Goal: Transaction & Acquisition: Subscribe to service/newsletter

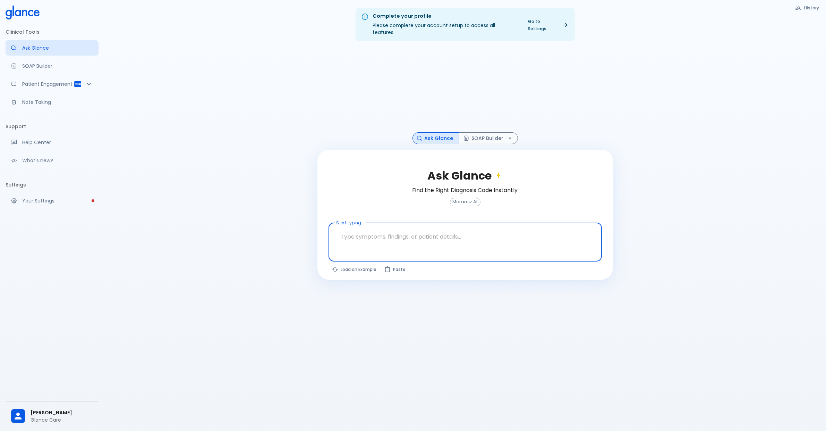
click at [351, 265] on button "Load an Example" at bounding box center [355, 269] width 52 height 10
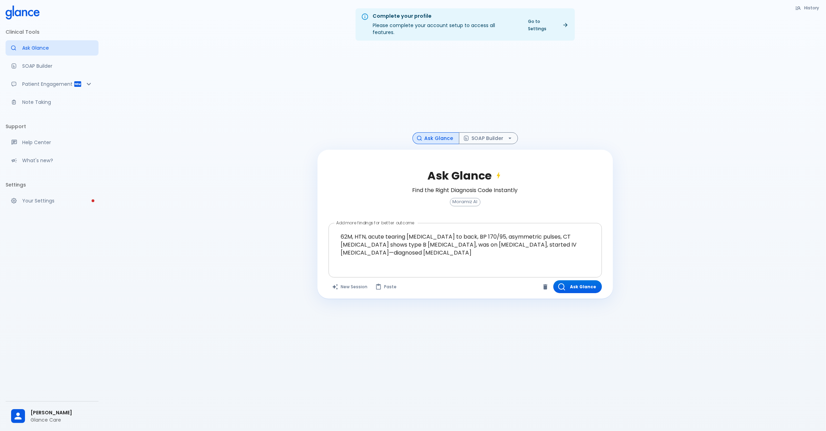
click at [379, 238] on textarea "62M, HTN, acute tearing chest pain to back, BP 170/95, asymmetric pulses, CT an…" at bounding box center [465, 245] width 264 height 38
click at [395, 245] on textarea "62M, HTN, acute tearing chest pain to back, BP 170/95, asymmetric pulses, CT an…" at bounding box center [465, 245] width 264 height 38
type textarea "62M, HTN, acute tearing chest pain to back, BP 170/95, asymmetric pulses, CT an…"
click at [554, 280] on button "Ask Glance" at bounding box center [577, 286] width 49 height 13
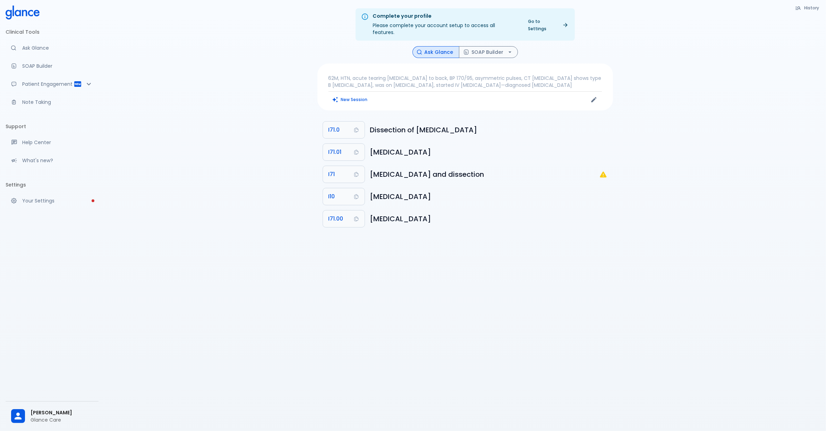
click at [535, 80] on p "62M, HTN, acute tearing chest pain to back, BP 170/95, asymmetric pulses, CT an…" at bounding box center [465, 82] width 273 height 14
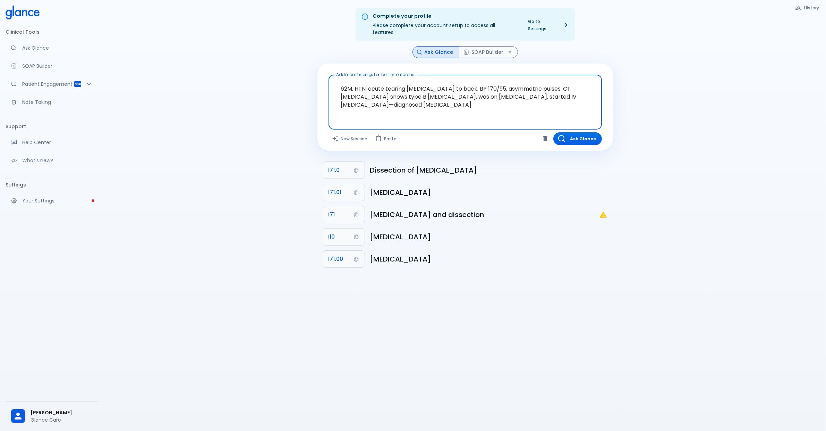
click at [523, 106] on textarea "62M, HTN, acute tearing chest pain to back, BP 170/95, asymmetric pulses, CT an…" at bounding box center [465, 97] width 264 height 38
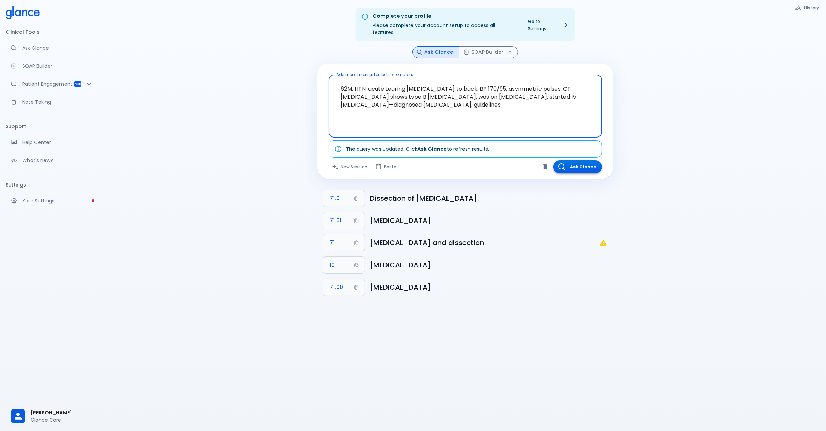
type textarea "62M, HTN, acute tearing chest pain to back, BP 170/95, asymmetric pulses, CT an…"
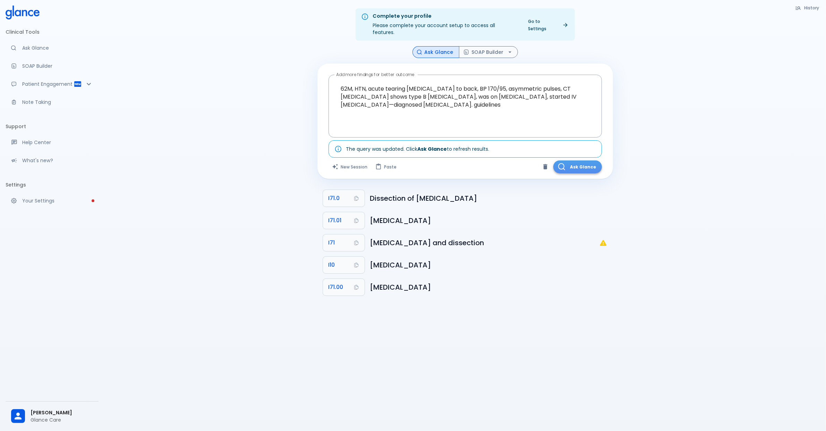
click at [583, 160] on button "Ask Glance" at bounding box center [577, 166] width 49 height 13
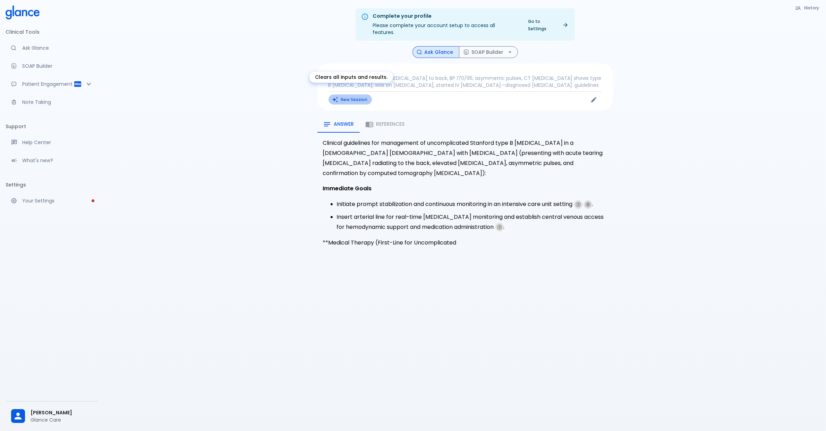
click at [353, 95] on button "New Session" at bounding box center [350, 99] width 43 height 10
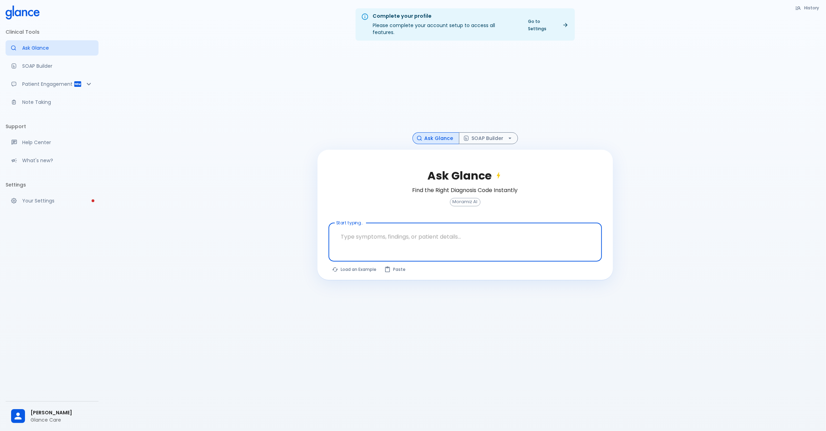
click at [578, 38] on div "Complete your profile Please complete your account setup to access all features…" at bounding box center [465, 223] width 722 height 447
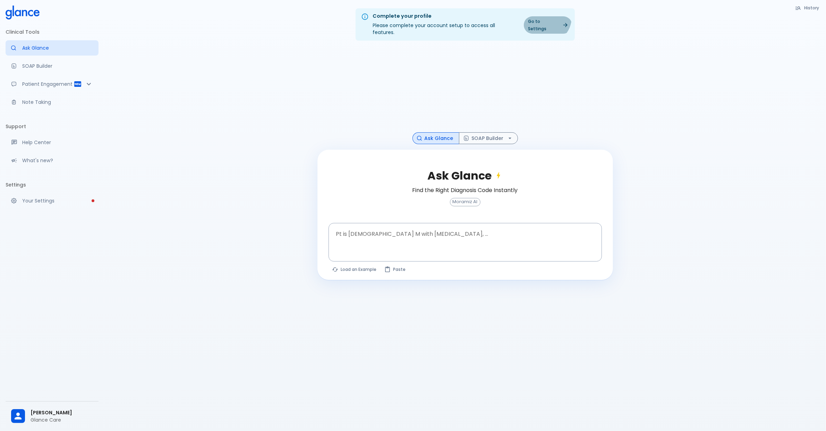
click at [547, 18] on link "Go to Settings" at bounding box center [548, 24] width 48 height 17
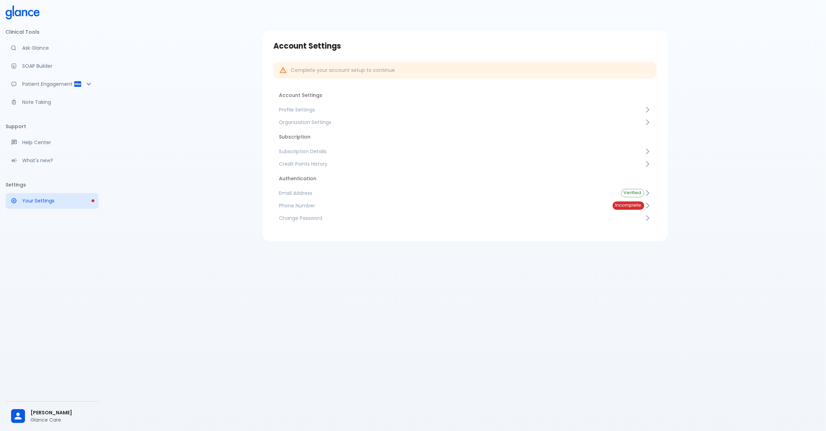
click at [313, 153] on span "Subscription Details" at bounding box center [461, 151] width 365 height 7
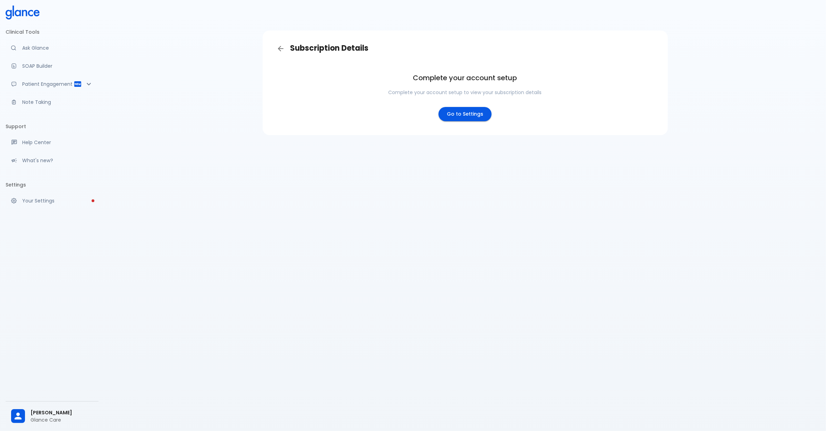
click at [306, 134] on div "Subscription Details Complete your account setup Complete your account setup to…" at bounding box center [465, 83] width 405 height 104
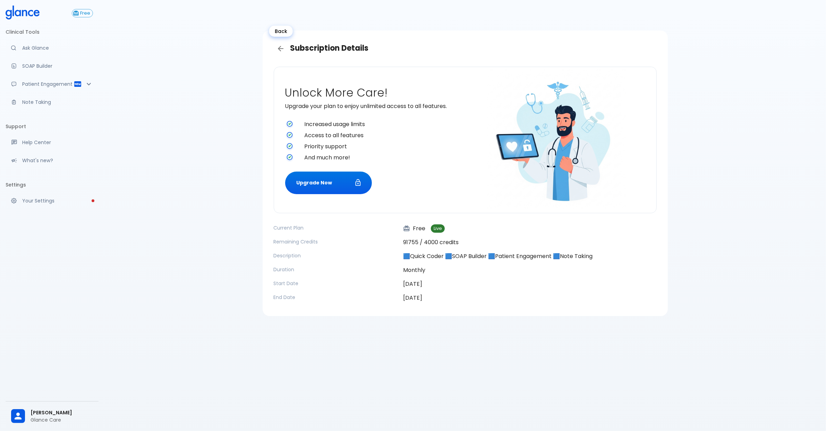
click at [283, 46] on icon "Back" at bounding box center [281, 48] width 8 height 8
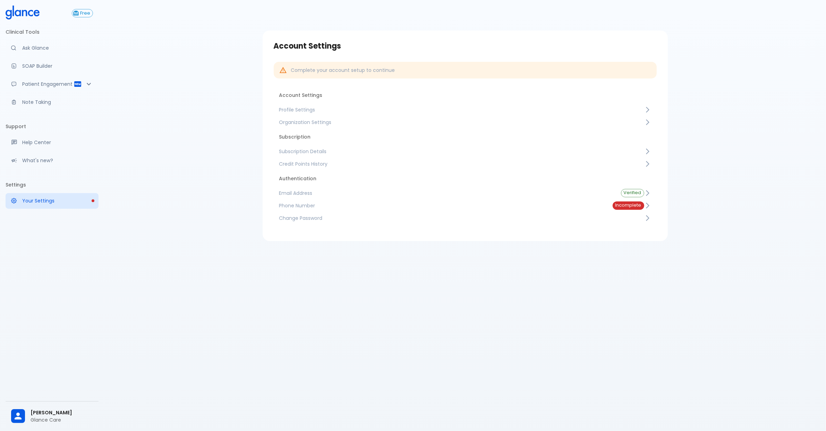
click at [347, 201] on link "Phone Number Incomplete" at bounding box center [465, 205] width 383 height 12
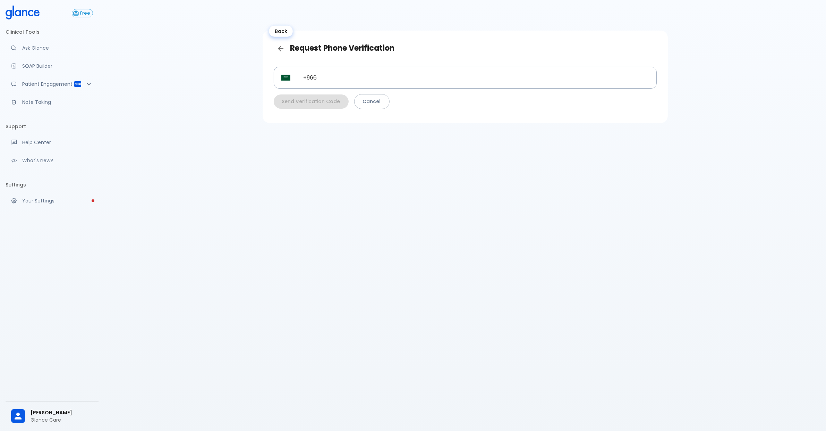
click at [276, 47] on link "Back" at bounding box center [281, 49] width 14 height 14
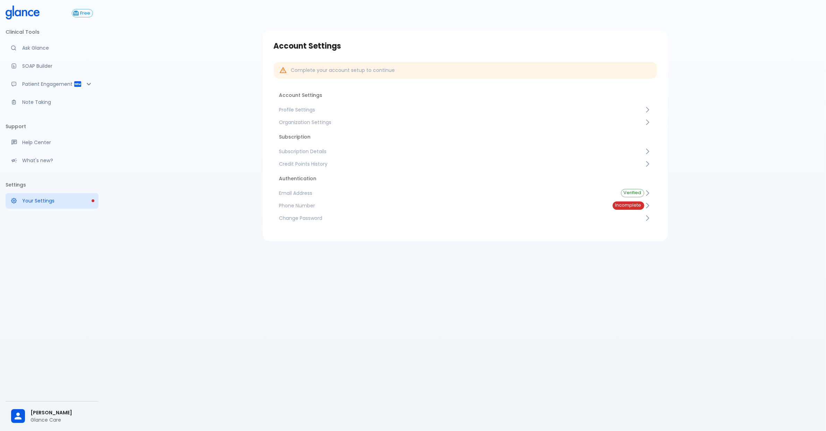
click at [314, 171] on li "Authentication" at bounding box center [465, 178] width 383 height 17
click at [312, 164] on span "Credit Points History" at bounding box center [461, 163] width 365 height 7
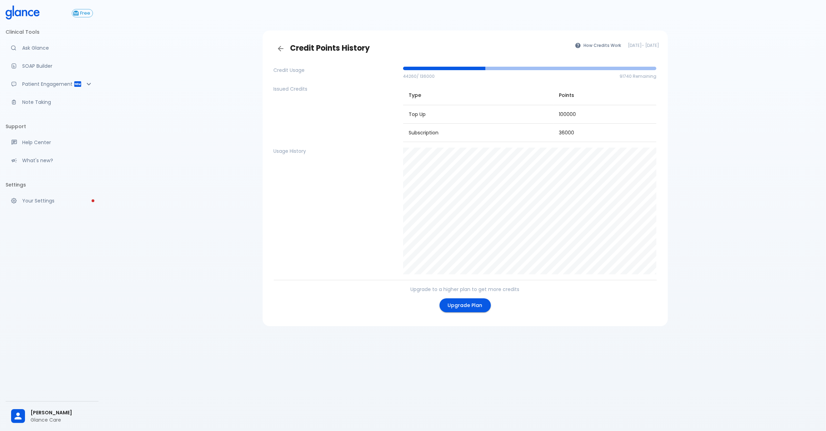
click at [780, 82] on div "Credit Points History How Credits Work Oct 3, 2025 - Nov 3, 2025 Credit Usage 4…" at bounding box center [465, 223] width 722 height 447
click at [285, 46] on icon "Back" at bounding box center [281, 48] width 8 height 8
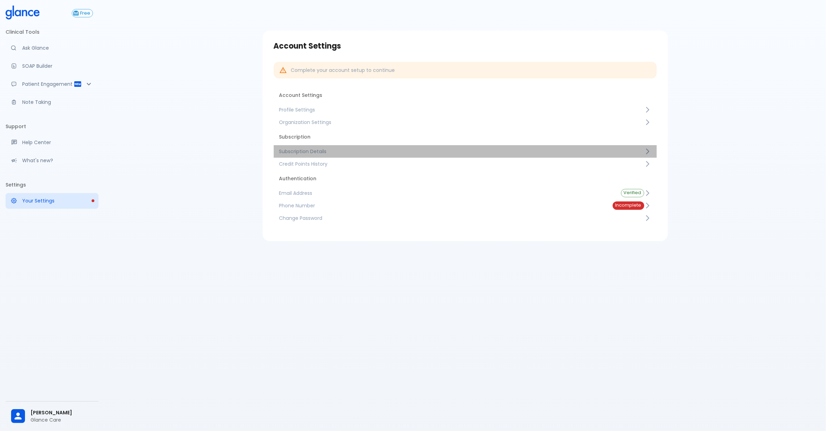
click at [344, 153] on span "Subscription Details" at bounding box center [461, 151] width 365 height 7
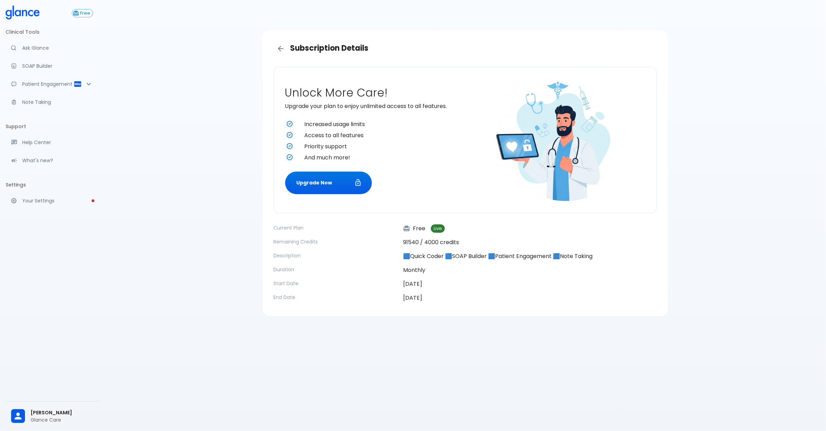
click at [29, 8] on icon at bounding box center [23, 13] width 34 height 14
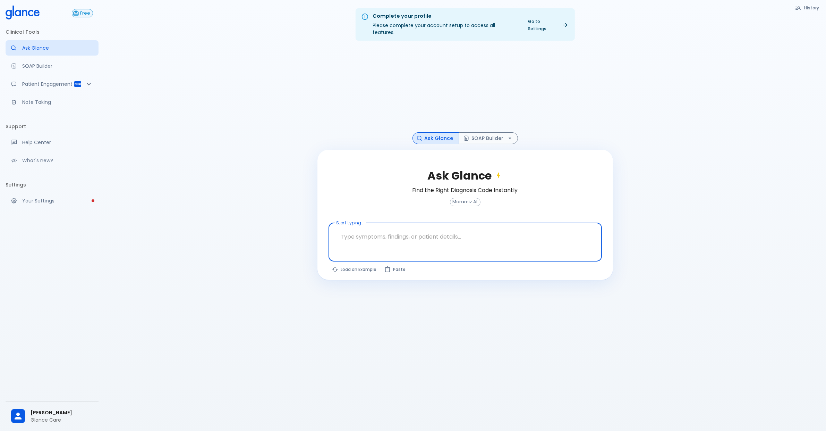
click at [82, 13] on span "Free" at bounding box center [85, 13] width 15 height 5
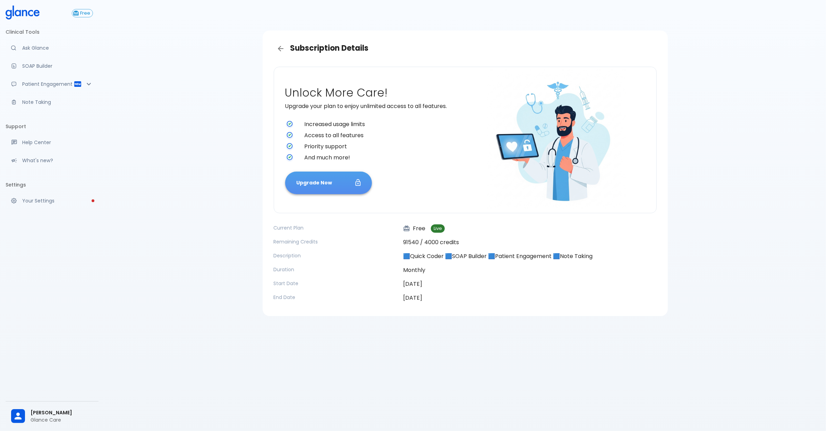
click at [345, 186] on button "Upgrade Now" at bounding box center [328, 182] width 87 height 23
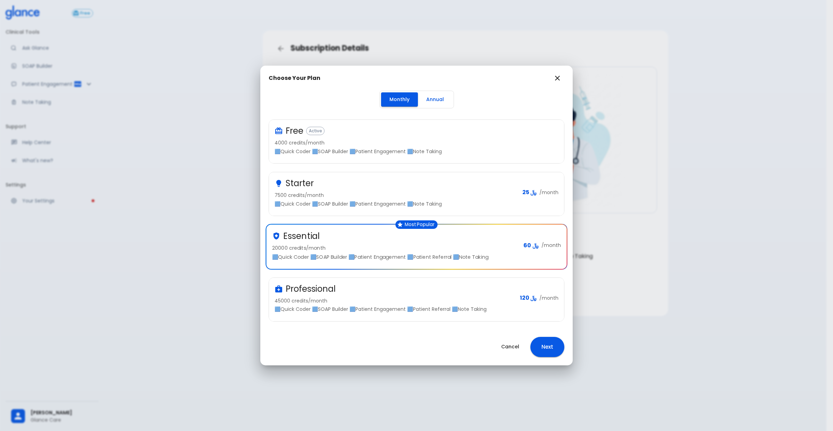
click at [689, 228] on div "Choose Your Plan Monthly Annual Free Active 4000 credits/month 🟦Quick Coder 🟦SO…" at bounding box center [416, 215] width 833 height 431
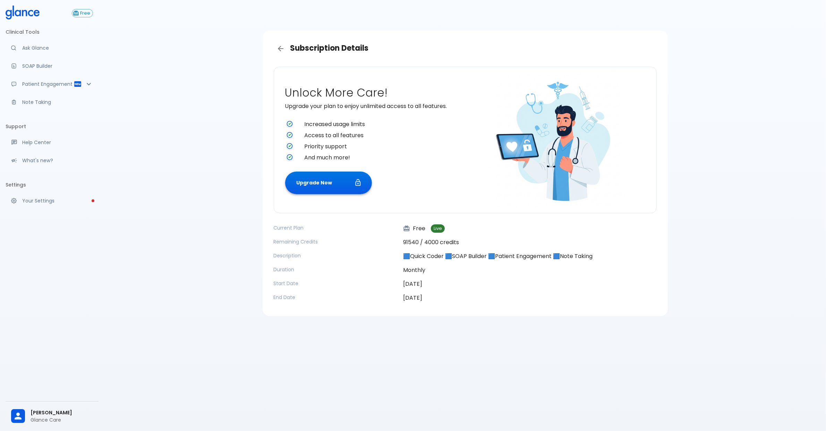
click at [342, 187] on button "Upgrade Now" at bounding box center [328, 182] width 87 height 23
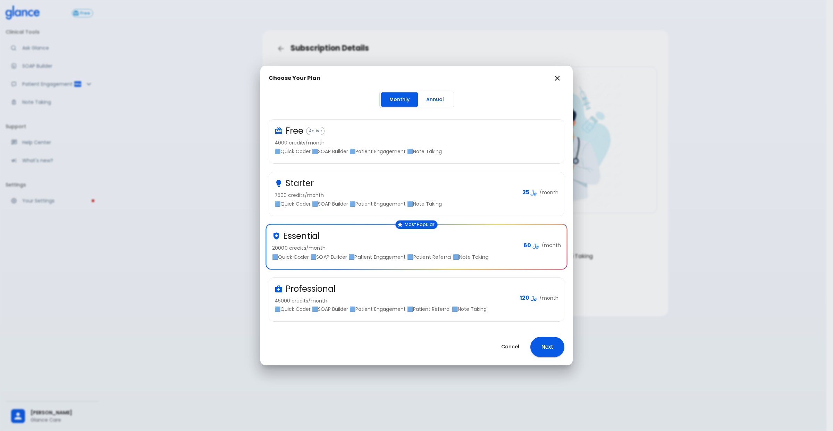
click at [709, 195] on div "Choose Your Plan Monthly Annual Free Active 4000 credits/month 🟦Quick Coder 🟦SO…" at bounding box center [416, 215] width 833 height 431
